Goal: Task Accomplishment & Management: Use online tool/utility

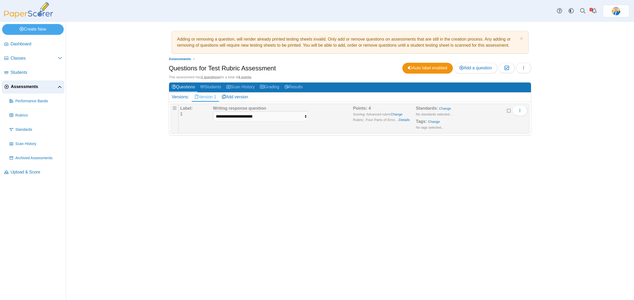
click at [19, 86] on span "Assessments" at bounding box center [34, 87] width 47 height 6
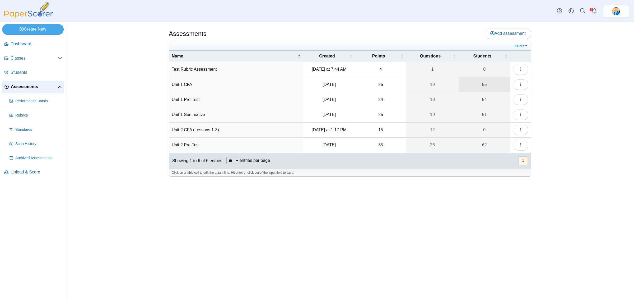
click at [483, 85] on link "55" at bounding box center [484, 84] width 52 height 15
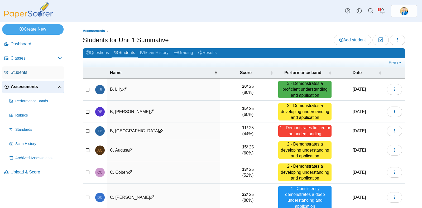
click at [22, 74] on span "Students" at bounding box center [36, 73] width 51 height 6
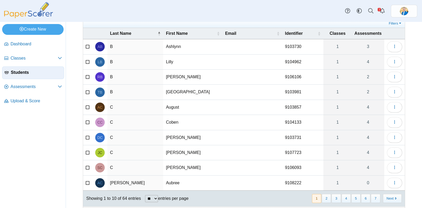
scroll to position [32, 0]
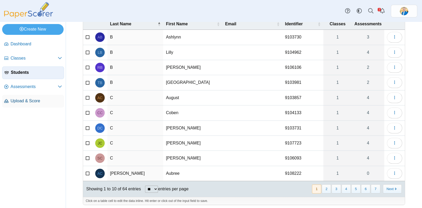
click at [33, 101] on span "Upload & Score" at bounding box center [36, 101] width 51 height 6
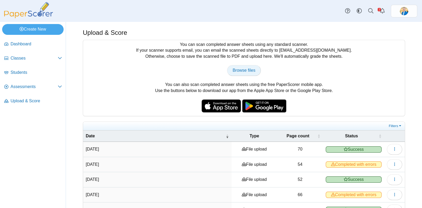
click at [247, 68] on span "Browse files" at bounding box center [244, 70] width 23 height 4
type input "**********"
click at [352, 162] on span "Completed with errors" at bounding box center [354, 165] width 56 height 6
click at [371, 162] on span "Completed with errors" at bounding box center [354, 165] width 56 height 6
drag, startPoint x: 367, startPoint y: 165, endPoint x: 341, endPoint y: 165, distance: 26.4
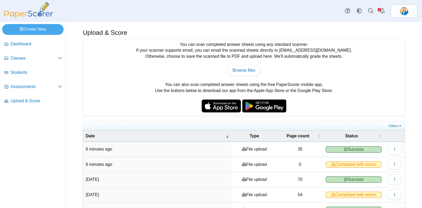
click at [367, 165] on span "Completed with errors" at bounding box center [354, 165] width 56 height 6
click at [344, 165] on span "Completed with errors" at bounding box center [354, 165] width 56 height 6
click at [393, 164] on icon "button" at bounding box center [395, 164] width 4 height 4
click at [365, 173] on link "View scanned pages" at bounding box center [365, 176] width 63 height 8
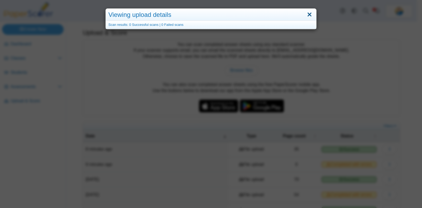
click at [311, 16] on link "Close" at bounding box center [310, 14] width 8 height 9
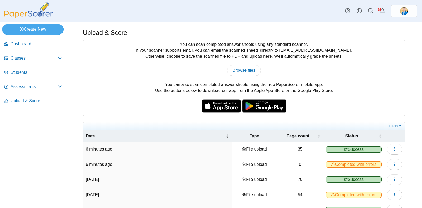
click at [382, 85] on div "You can scan completed answer sheets using any standard scanner. If your scanne…" at bounding box center [244, 78] width 322 height 76
click at [230, 71] on link "Browse files" at bounding box center [244, 70] width 34 height 11
type input "**********"
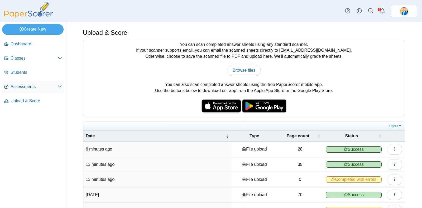
click at [29, 84] on span "Assessments" at bounding box center [34, 87] width 47 height 6
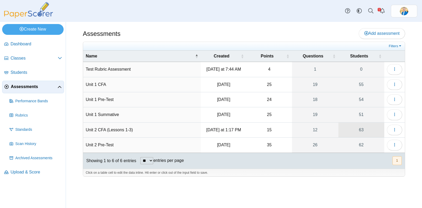
click at [363, 130] on link "63" at bounding box center [362, 130] width 46 height 15
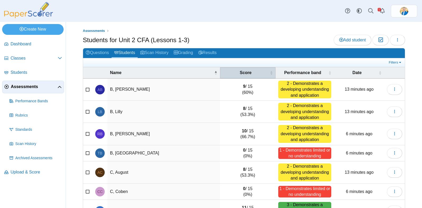
click at [245, 74] on span "Score" at bounding box center [246, 73] width 46 height 6
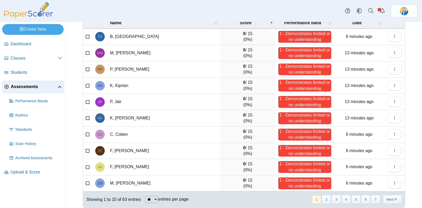
scroll to position [53, 0]
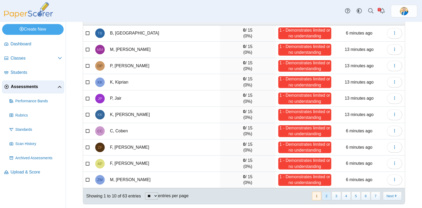
click at [323, 195] on button "2" at bounding box center [326, 196] width 9 height 9
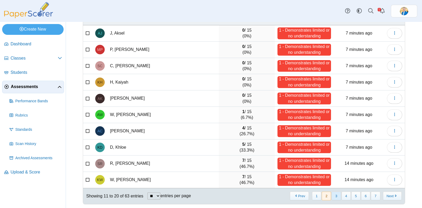
click at [332, 194] on button "3" at bounding box center [336, 196] width 9 height 9
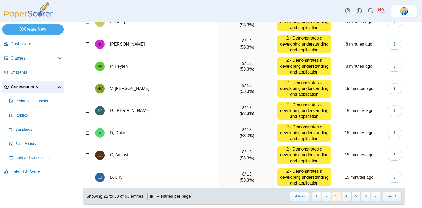
scroll to position [107, 0]
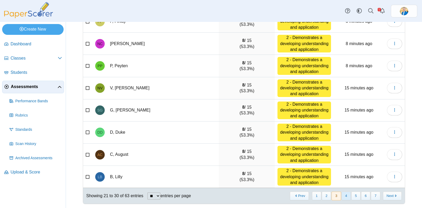
click at [343, 195] on button "4" at bounding box center [346, 196] width 9 height 9
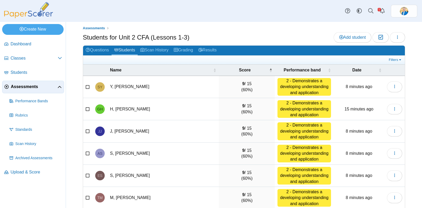
scroll to position [0, 0]
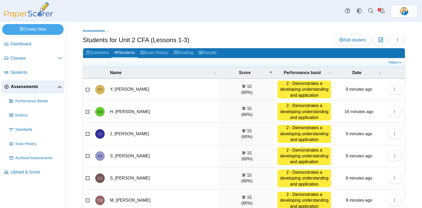
click at [28, 86] on span "Assessments" at bounding box center [34, 87] width 47 height 6
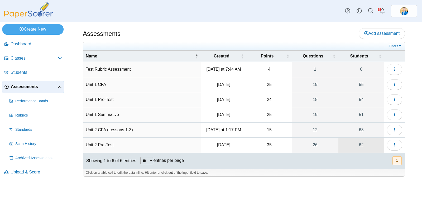
click at [361, 144] on link "62" at bounding box center [362, 145] width 46 height 15
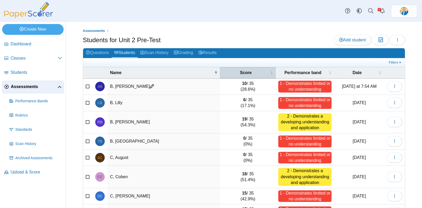
click at [247, 69] on th "Score" at bounding box center [248, 72] width 56 height 11
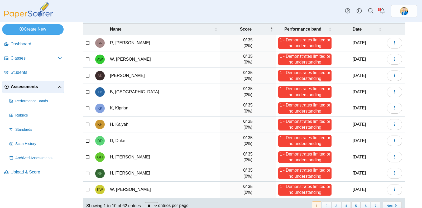
scroll to position [53, 0]
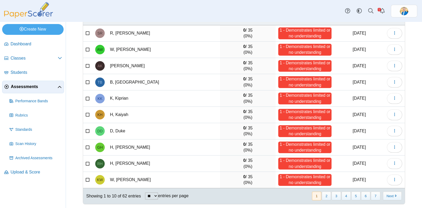
click at [25, 88] on span "Assessments" at bounding box center [34, 87] width 47 height 6
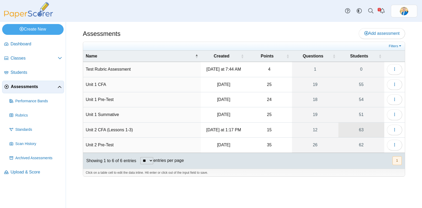
click at [363, 128] on link "63" at bounding box center [362, 130] width 46 height 15
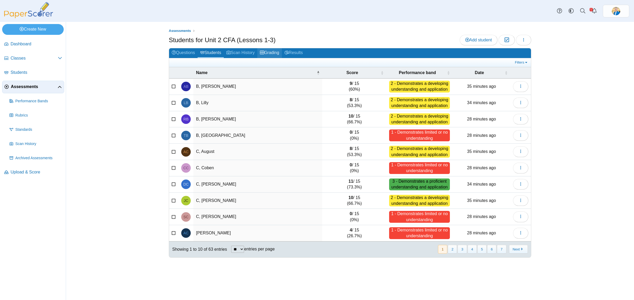
click at [269, 52] on link "Grading" at bounding box center [269, 53] width 25 height 10
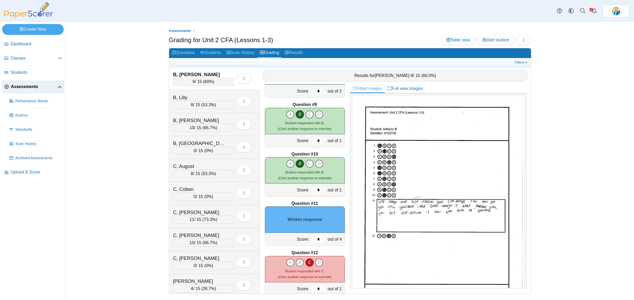
scroll to position [395, 0]
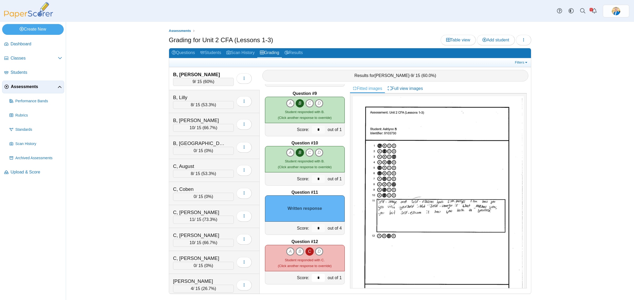
click at [313, 277] on input "*" at bounding box center [318, 278] width 13 height 8
click at [318, 226] on input "*" at bounding box center [318, 229] width 13 height 8
click at [316, 228] on input "*" at bounding box center [318, 229] width 13 height 8
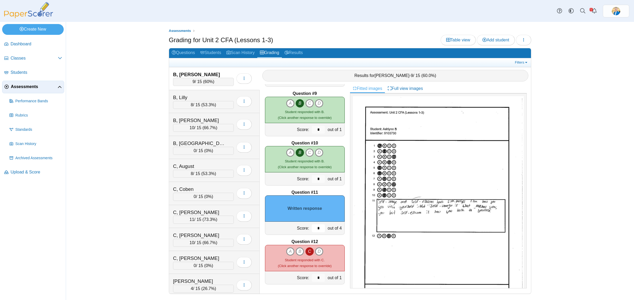
click at [316, 228] on input "*" at bounding box center [318, 229] width 13 height 8
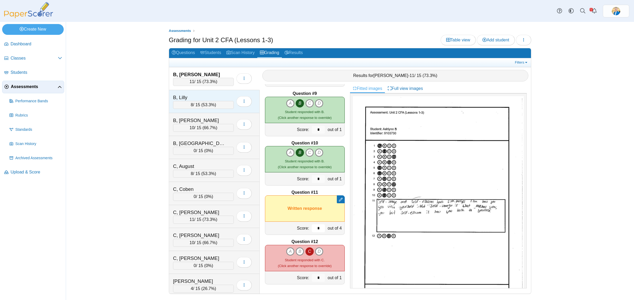
type input "*"
click at [200, 98] on div "B, Lilly" at bounding box center [199, 97] width 53 height 7
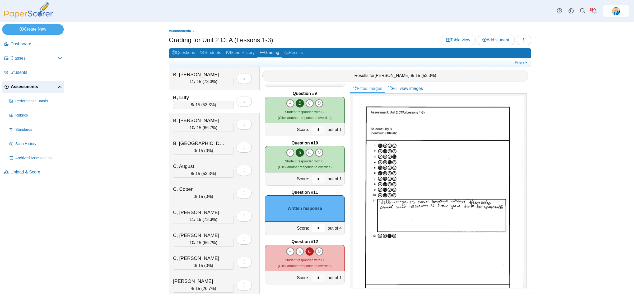
click at [314, 230] on input "*" at bounding box center [318, 229] width 13 height 8
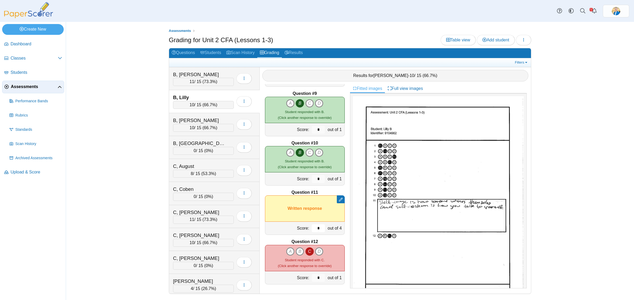
type input "*"
